Goal: Information Seeking & Learning: Stay updated

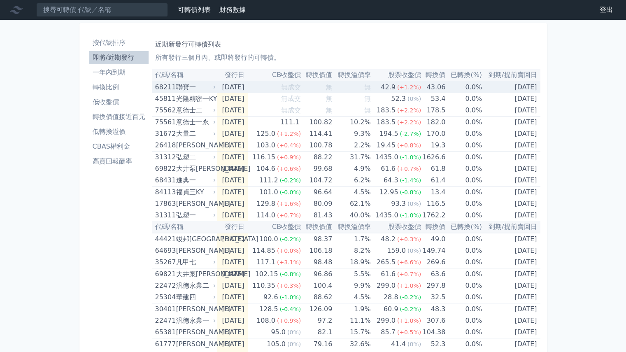
click at [215, 87] on icon at bounding box center [215, 87] width 2 height 3
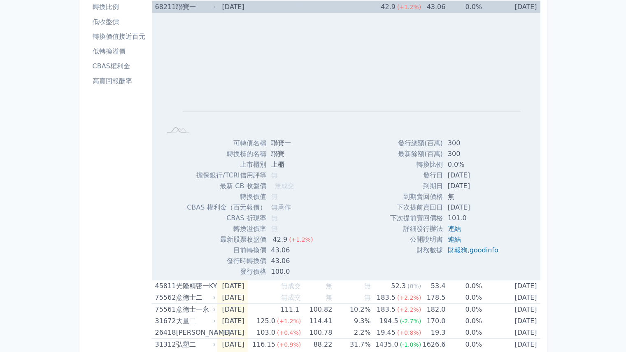
scroll to position [82, 0]
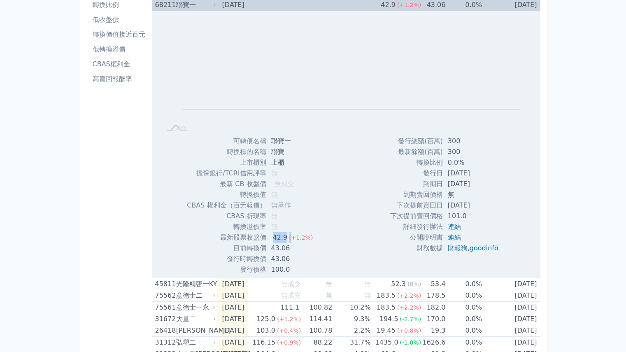
drag, startPoint x: 272, startPoint y: 239, endPoint x: 290, endPoint y: 240, distance: 18.2
click at [290, 240] on td "42.9 (+1.2%)" at bounding box center [293, 237] width 54 height 11
drag, startPoint x: 271, startPoint y: 249, endPoint x: 288, endPoint y: 247, distance: 16.5
click at [288, 247] on td "43.06" at bounding box center [293, 248] width 54 height 11
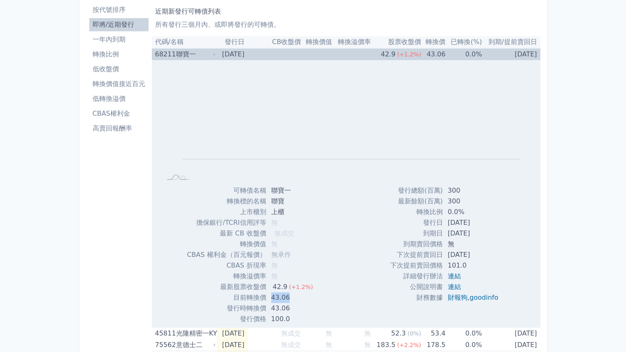
scroll to position [0, 0]
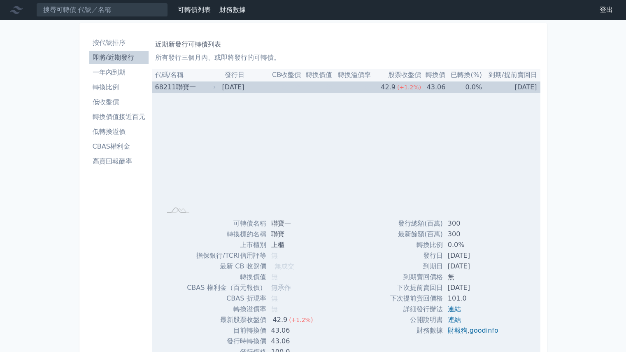
click at [216, 87] on icon at bounding box center [214, 87] width 5 height 5
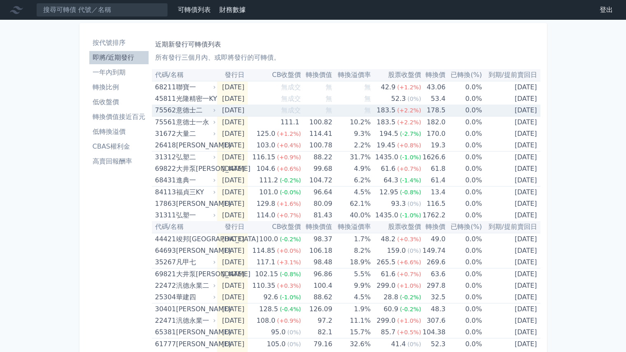
click at [215, 110] on icon at bounding box center [215, 110] width 2 height 3
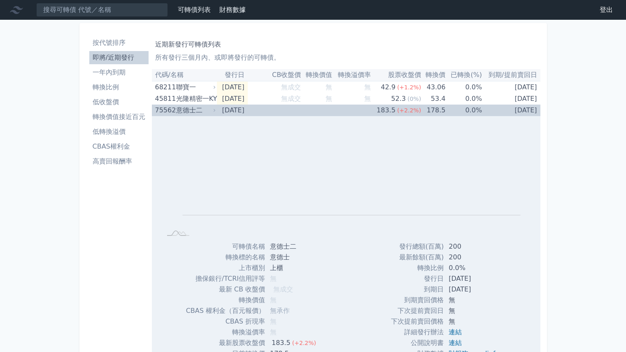
click at [215, 110] on icon at bounding box center [215, 110] width 2 height 3
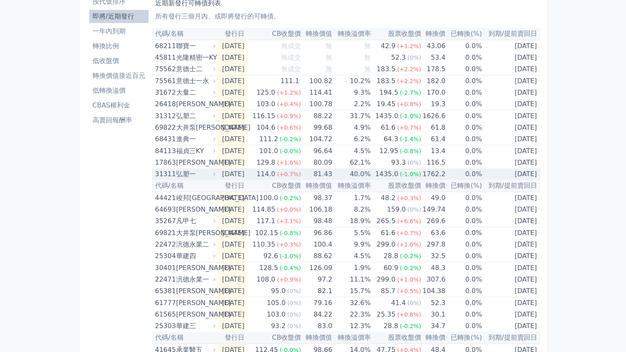
scroll to position [233, 0]
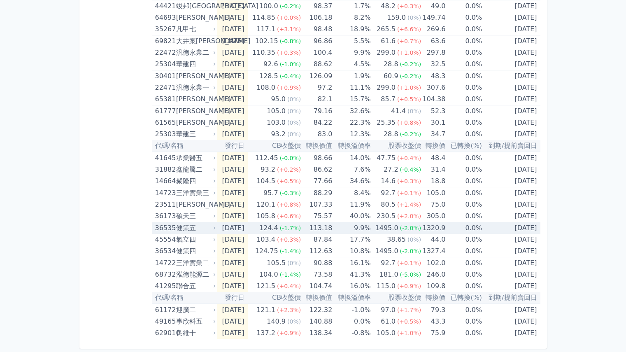
click at [212, 227] on icon at bounding box center [214, 228] width 5 height 5
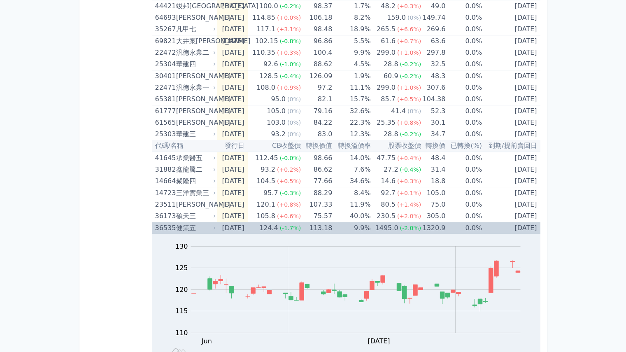
scroll to position [315, 0]
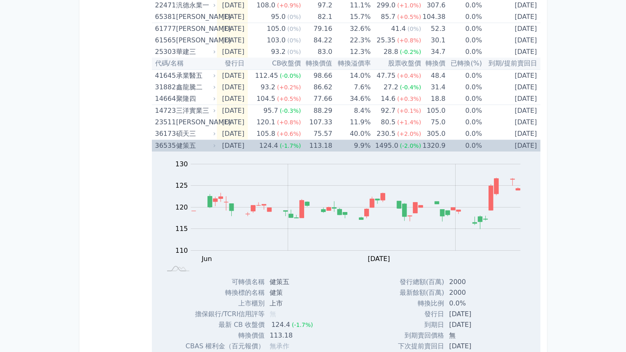
click at [214, 145] on icon at bounding box center [215, 145] width 2 height 3
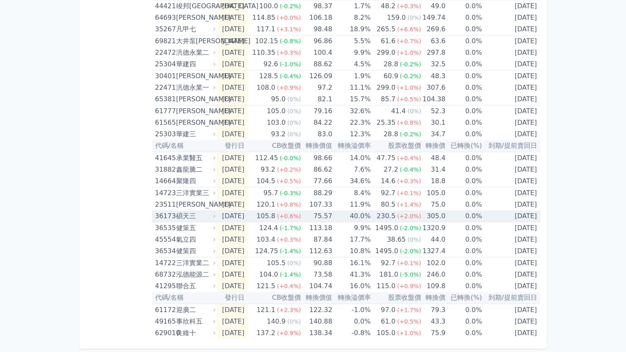
click at [215, 215] on icon at bounding box center [214, 216] width 5 height 5
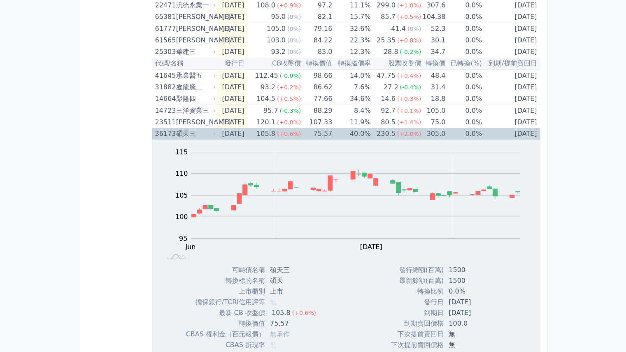
scroll to position [398, 0]
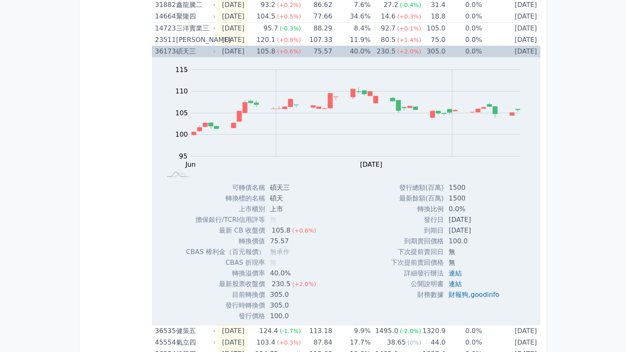
click at [213, 53] on icon at bounding box center [214, 51] width 5 height 5
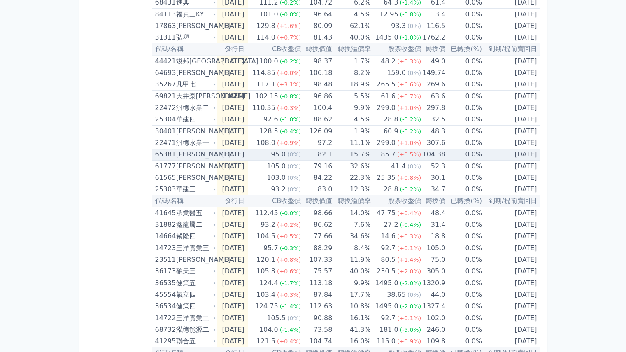
scroll to position [192, 0]
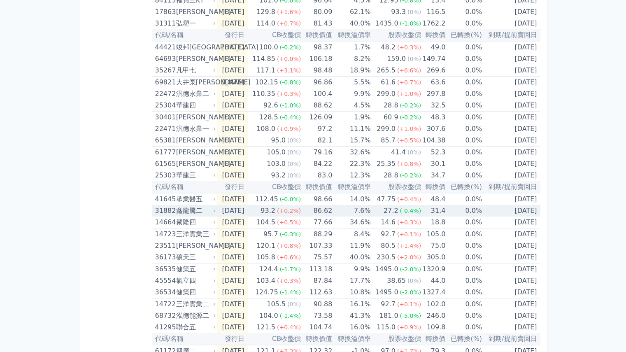
click at [214, 211] on icon at bounding box center [214, 210] width 5 height 5
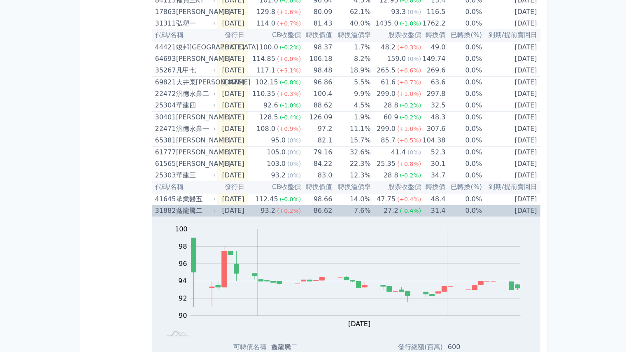
click at [215, 211] on icon at bounding box center [214, 210] width 5 height 5
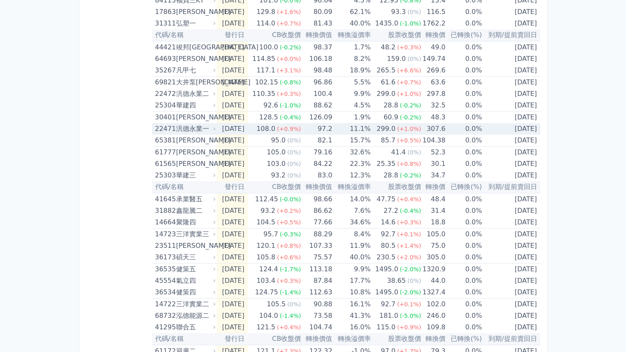
click at [213, 128] on icon at bounding box center [214, 128] width 5 height 5
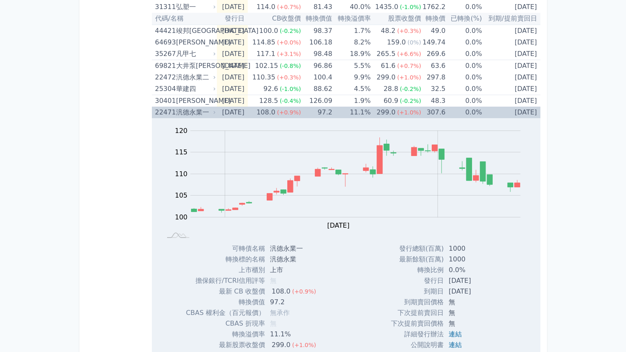
scroll to position [151, 0]
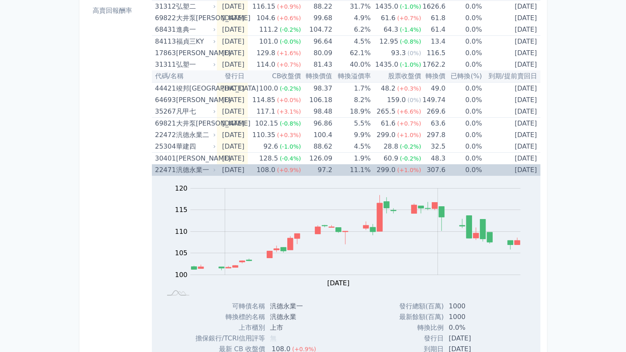
click at [215, 171] on icon at bounding box center [214, 170] width 5 height 5
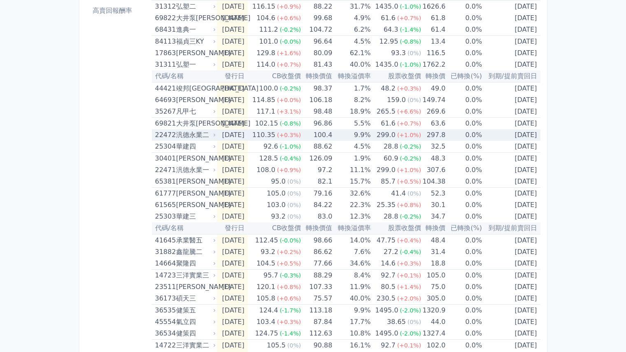
click at [212, 135] on icon at bounding box center [214, 135] width 5 height 5
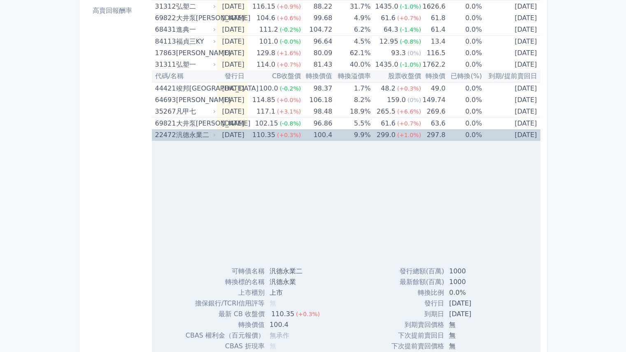
click at [212, 135] on icon at bounding box center [214, 135] width 5 height 5
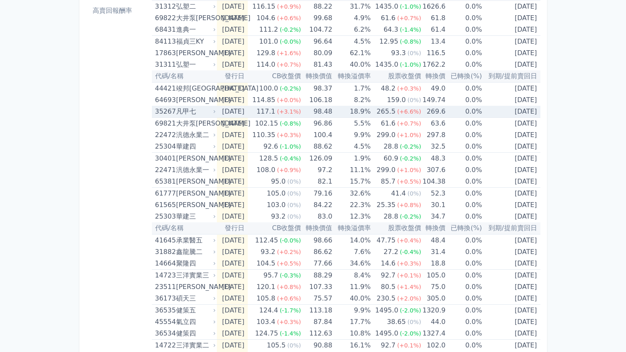
click at [213, 112] on icon at bounding box center [214, 111] width 5 height 5
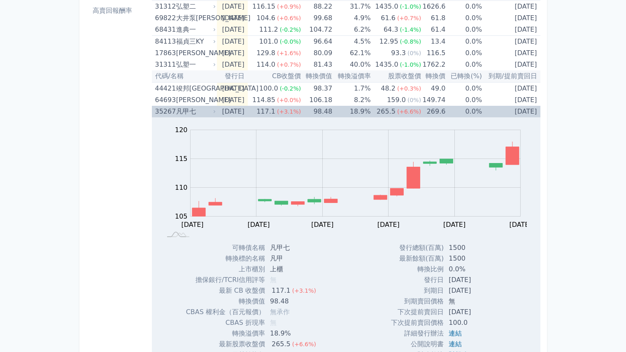
click at [213, 112] on icon at bounding box center [214, 111] width 5 height 5
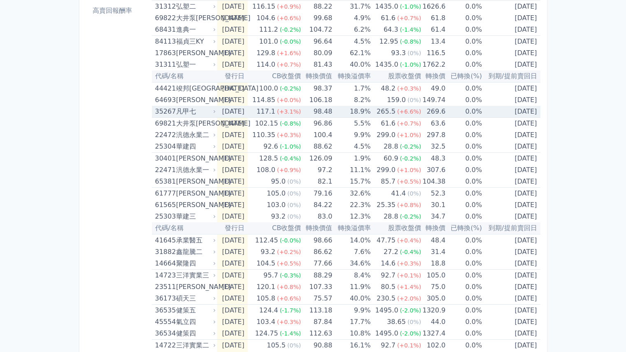
click at [214, 113] on icon at bounding box center [214, 111] width 5 height 5
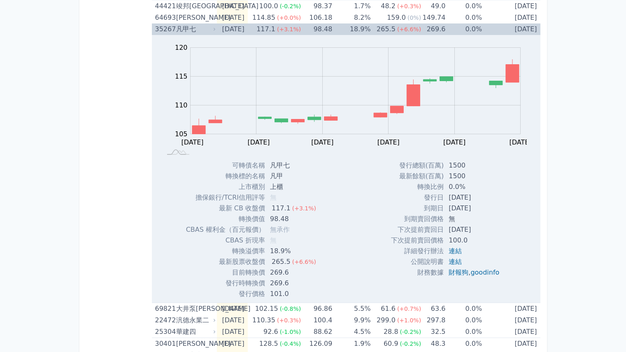
scroll to position [192, 0]
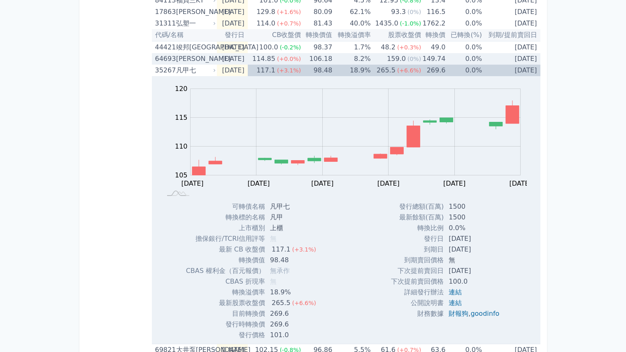
click at [213, 58] on icon at bounding box center [214, 58] width 5 height 5
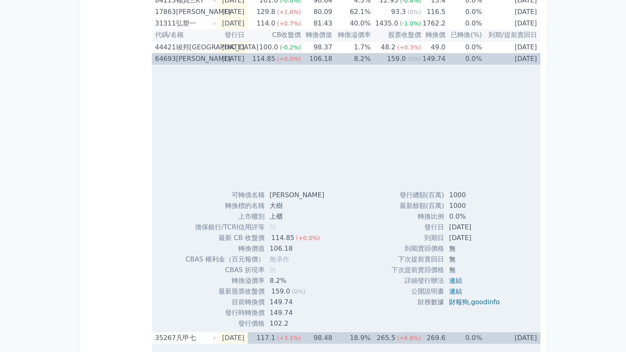
click at [213, 58] on icon at bounding box center [214, 58] width 5 height 5
